Goal: Task Accomplishment & Management: Manage account settings

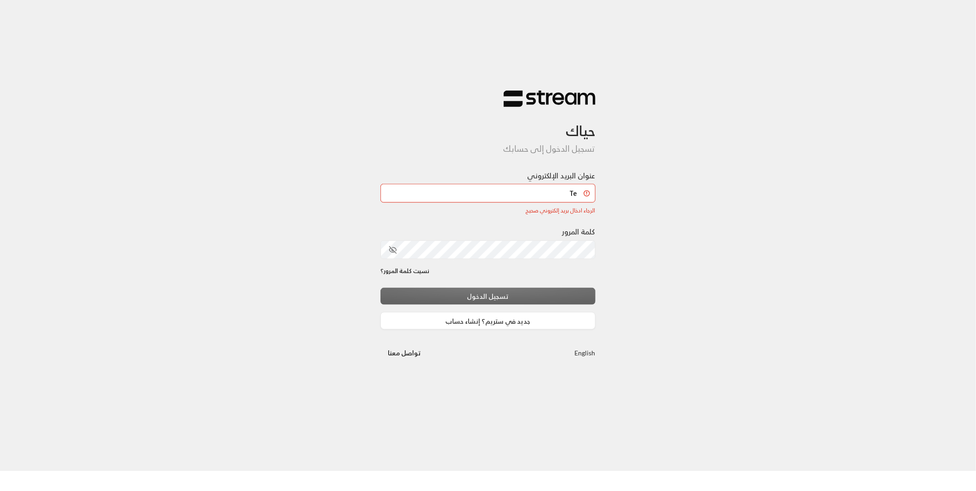
click at [559, 217] on input "Te" at bounding box center [487, 213] width 215 height 19
type input "T"
click at [548, 210] on input "عنوان البريد الإلكتروني" at bounding box center [487, 213] width 215 height 19
type input "[EMAIL_ADDRESS][DOMAIN_NAME]"
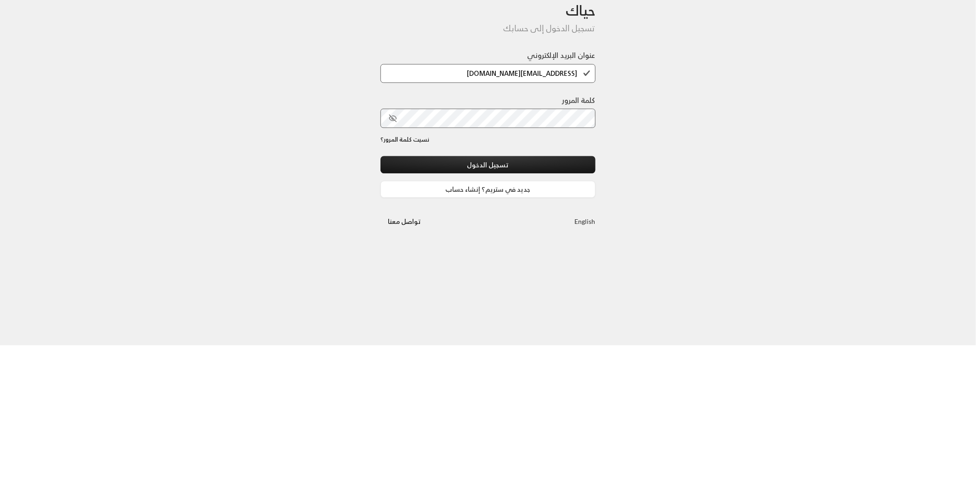
click at [386, 264] on button "toggle password visibility" at bounding box center [393, 264] width 16 height 16
click at [556, 310] on button "تسجيل الدخول" at bounding box center [487, 309] width 215 height 17
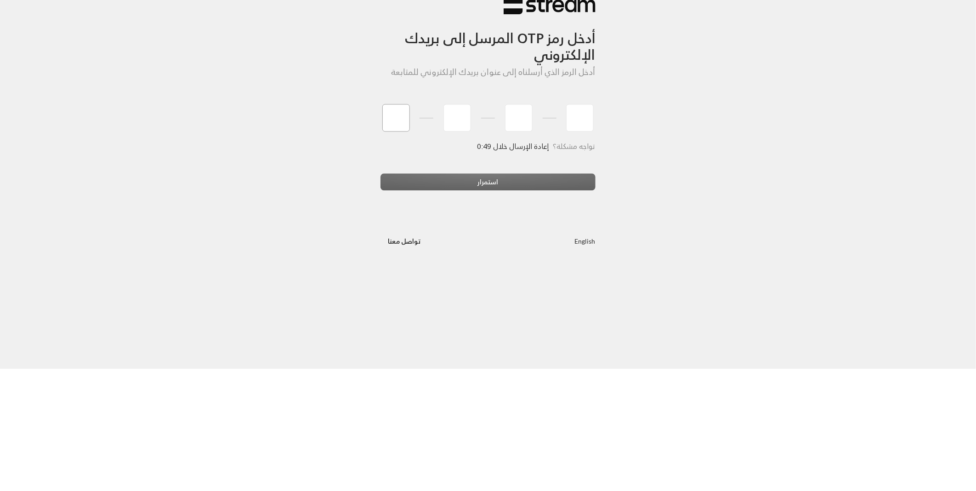
type input "0"
type input "4"
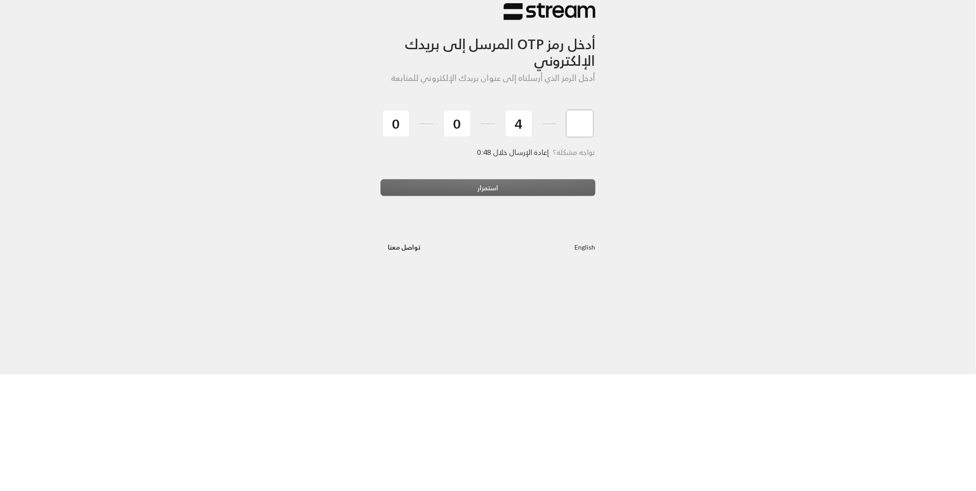
type input "2"
